Goal: Information Seeking & Learning: Check status

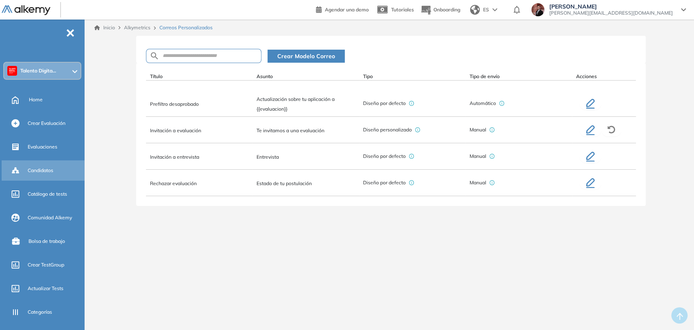
drag, startPoint x: 0, startPoint y: 0, endPoint x: 52, endPoint y: 168, distance: 175.4
click at [52, 168] on span "Candidatos" at bounding box center [41, 170] width 26 height 7
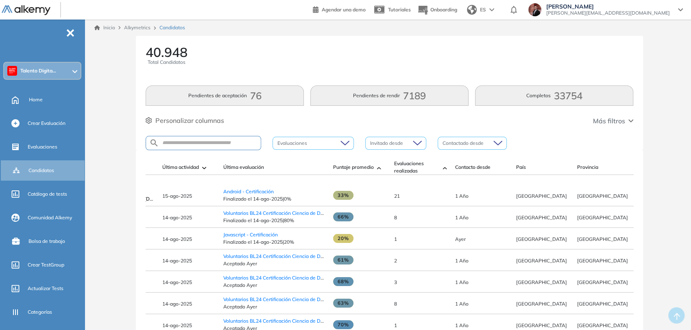
scroll to position [0, 52]
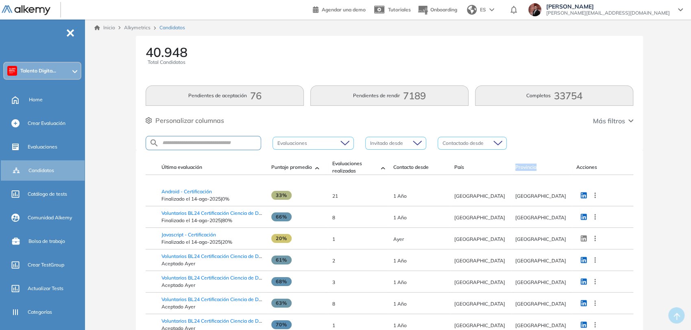
drag, startPoint x: 513, startPoint y: 166, endPoint x: 535, endPoint y: 196, distance: 37.8
click at [546, 170] on th "Provincia" at bounding box center [541, 167] width 61 height 15
click at [517, 199] on span "[GEOGRAPHIC_DATA]" at bounding box center [540, 196] width 51 height 6
drag, startPoint x: 528, startPoint y: 201, endPoint x: 549, endPoint y: 199, distance: 21.7
click at [549, 199] on td "[GEOGRAPHIC_DATA]" at bounding box center [541, 196] width 61 height 22
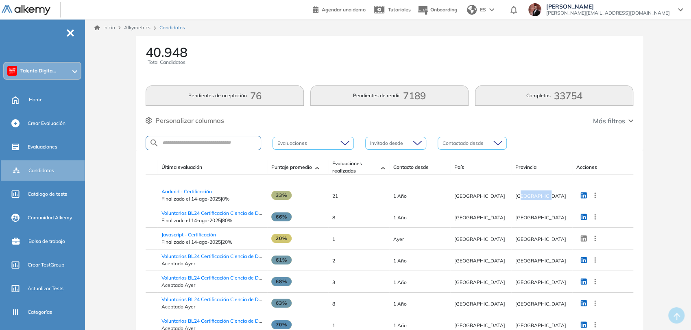
click at [547, 202] on td "[GEOGRAPHIC_DATA]" at bounding box center [541, 196] width 61 height 22
drag, startPoint x: 512, startPoint y: 199, endPoint x: 542, endPoint y: 183, distance: 33.9
click at [550, 199] on td "[GEOGRAPHIC_DATA]" at bounding box center [541, 196] width 61 height 22
click at [516, 199] on span "[GEOGRAPHIC_DATA]" at bounding box center [540, 196] width 51 height 6
click at [517, 199] on span "[GEOGRAPHIC_DATA]" at bounding box center [540, 196] width 51 height 6
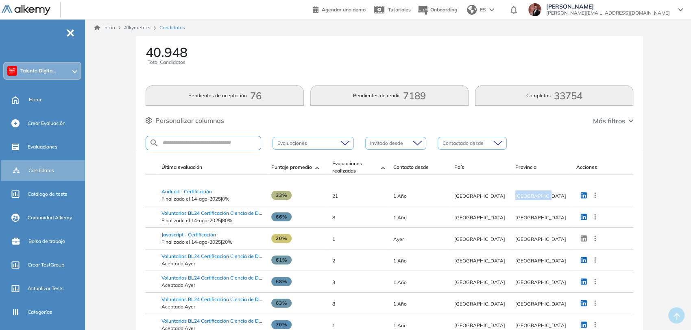
click at [521, 199] on span "[GEOGRAPHIC_DATA]" at bounding box center [540, 196] width 51 height 6
click at [553, 203] on td "[GEOGRAPHIC_DATA]" at bounding box center [541, 196] width 61 height 22
click at [537, 199] on span "[GEOGRAPHIC_DATA]" at bounding box center [540, 196] width 51 height 6
click at [526, 167] on span "Provincia" at bounding box center [525, 167] width 21 height 7
drag, startPoint x: 514, startPoint y: 197, endPoint x: 550, endPoint y: 199, distance: 35.4
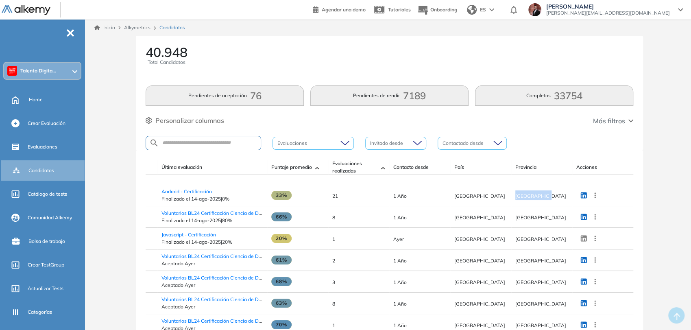
click at [550, 199] on td "[GEOGRAPHIC_DATA]" at bounding box center [541, 196] width 61 height 22
drag, startPoint x: 516, startPoint y: 219, endPoint x: 569, endPoint y: 225, distance: 54.0
click at [569, 225] on td "[GEOGRAPHIC_DATA]" at bounding box center [541, 217] width 61 height 22
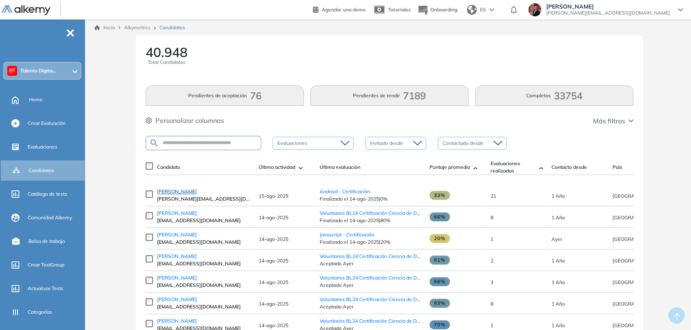
click at [197, 193] on span "[PERSON_NAME]" at bounding box center [177, 191] width 40 height 6
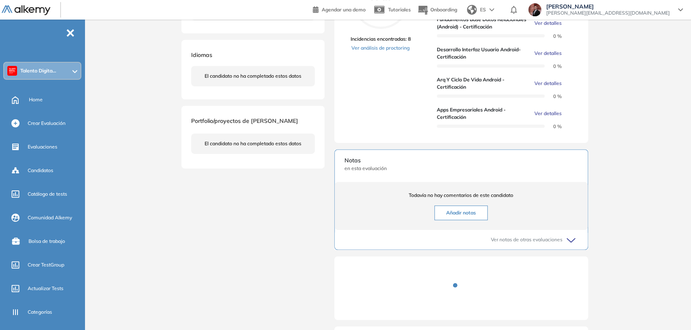
scroll to position [226, 0]
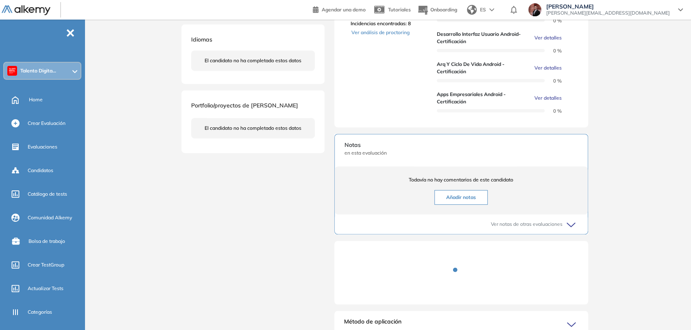
click at [572, 231] on icon at bounding box center [572, 224] width 11 height 11
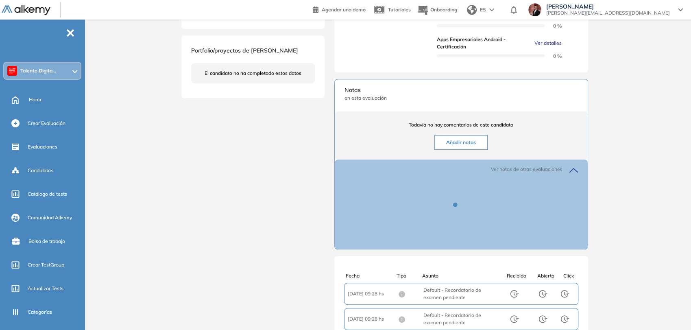
scroll to position [316, 0]
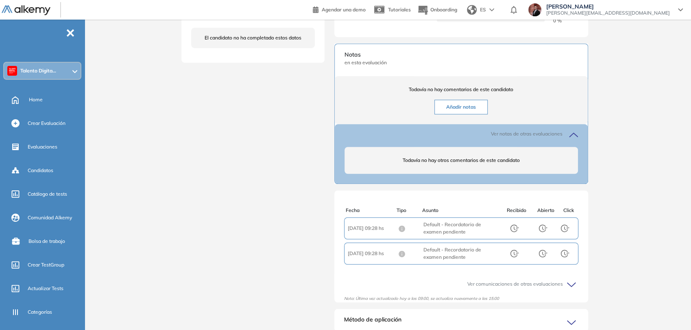
click at [472, 122] on div "Todavía no hay comentarios de este candidato Añadir notas" at bounding box center [461, 100] width 253 height 48
click at [471, 114] on button "Añadir notas" at bounding box center [460, 107] width 53 height 15
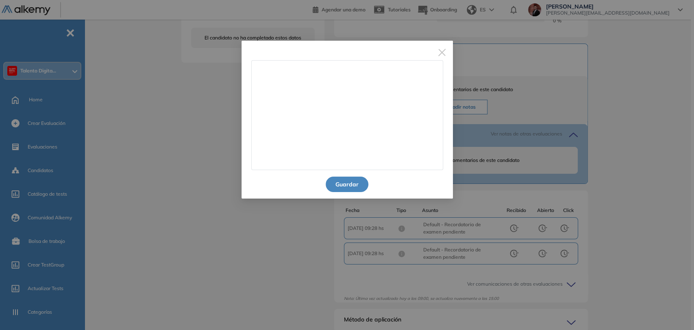
click at [362, 109] on textarea at bounding box center [347, 115] width 192 height 110
type textarea "*"
click at [443, 50] on img "Close" at bounding box center [442, 52] width 7 height 7
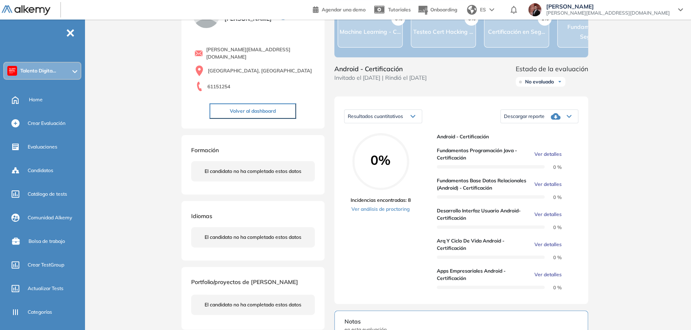
scroll to position [0, 0]
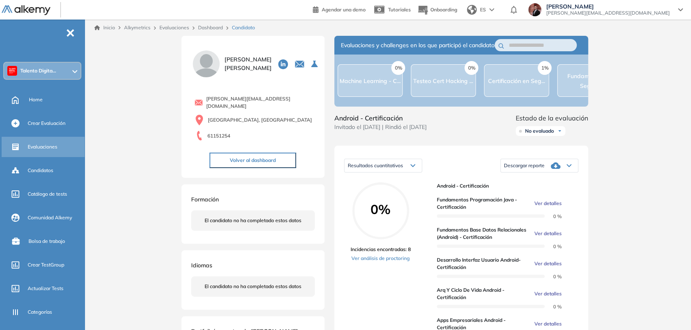
click at [53, 144] on span "Evaluaciones" at bounding box center [43, 146] width 30 height 7
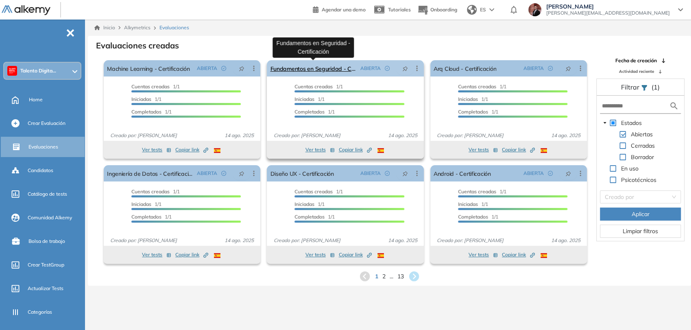
click at [306, 70] on link "Fundamentos en Seguridad - Certificación" at bounding box center [313, 68] width 87 height 16
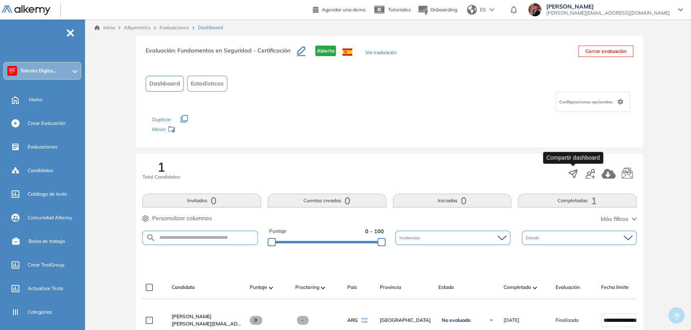
click at [570, 175] on icon "button" at bounding box center [572, 173] width 11 height 11
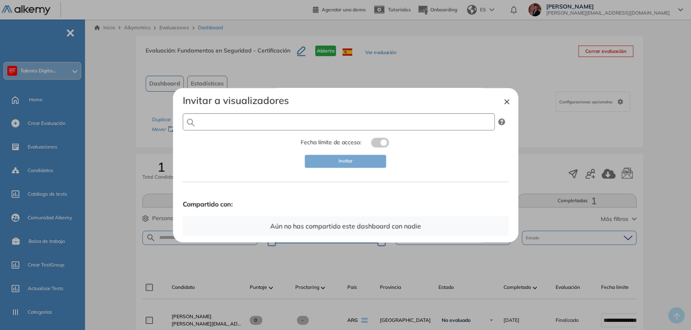
click at [313, 126] on input "text" at bounding box center [339, 121] width 312 height 17
type input "*"
type input "*****"
click at [507, 102] on button "×" at bounding box center [507, 101] width 7 height 10
